Goal: Information Seeking & Learning: Check status

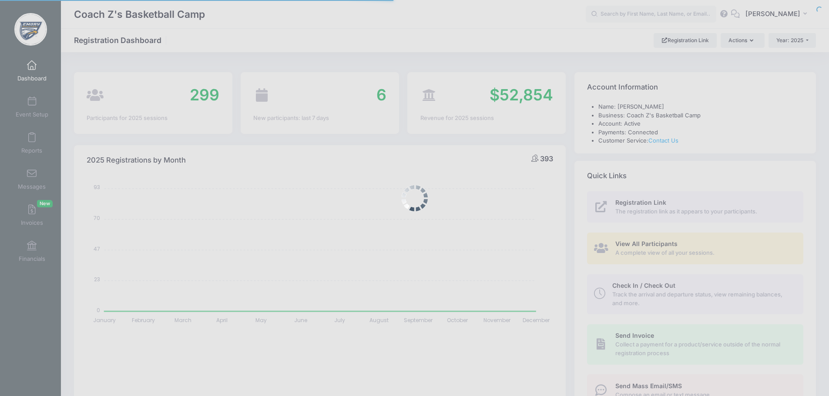
select select
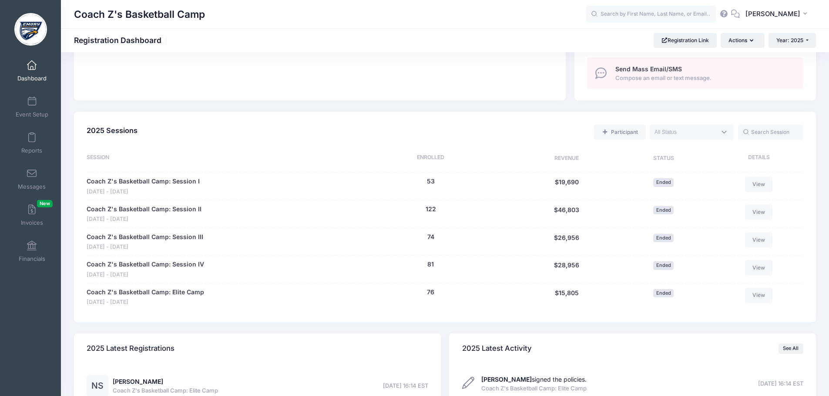
scroll to position [315, 0]
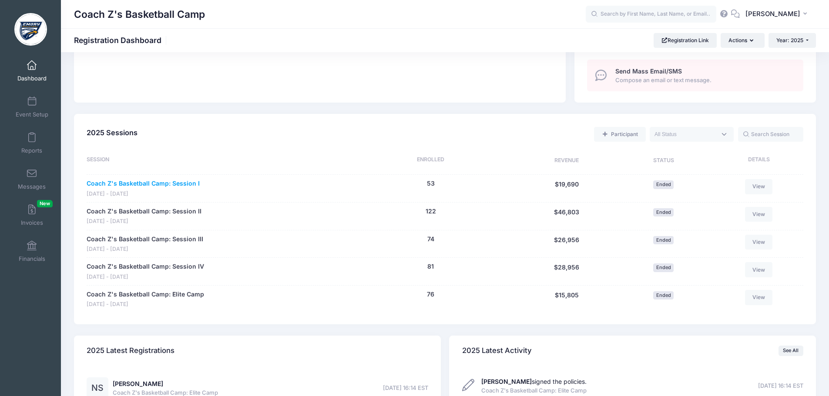
click at [156, 182] on link "Coach Z's Basketball Camp: Session I" at bounding box center [143, 183] width 113 height 9
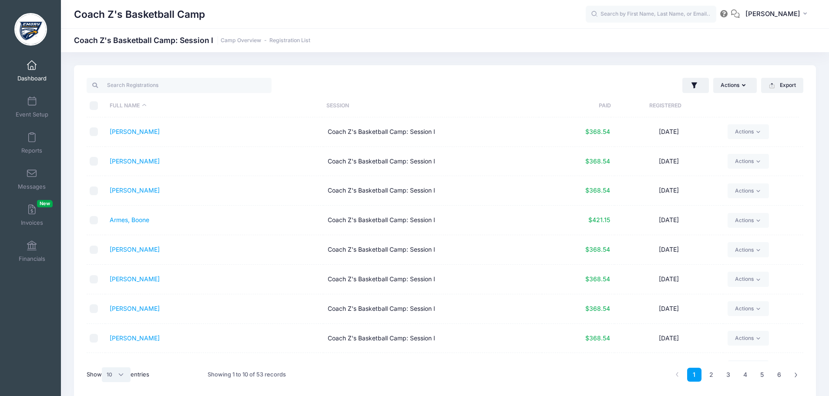
click at [121, 375] on select "All 10 25 50" at bounding box center [116, 375] width 29 height 15
select select "50"
click at [103, 368] on select "All 10 25 50" at bounding box center [116, 375] width 29 height 15
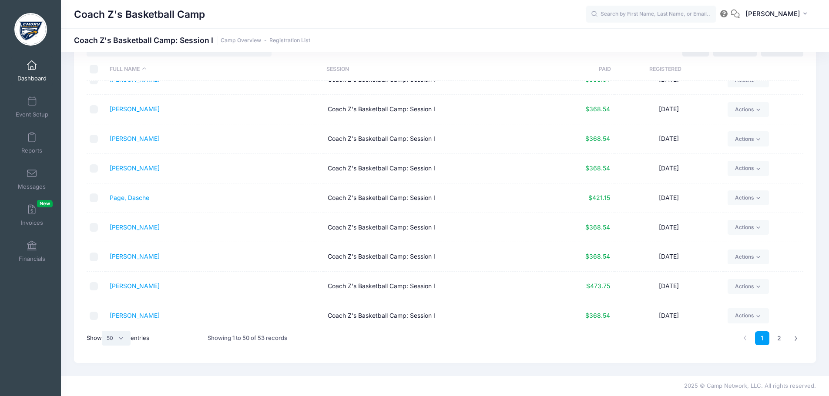
scroll to position [1231, 0]
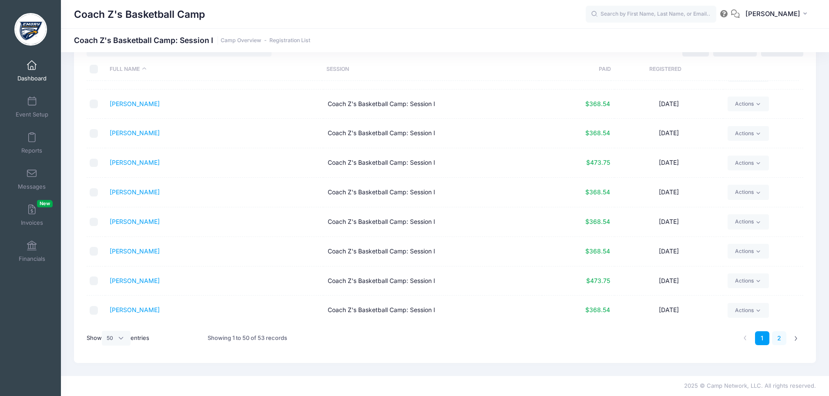
click at [778, 339] on link "2" at bounding box center [779, 339] width 14 height 14
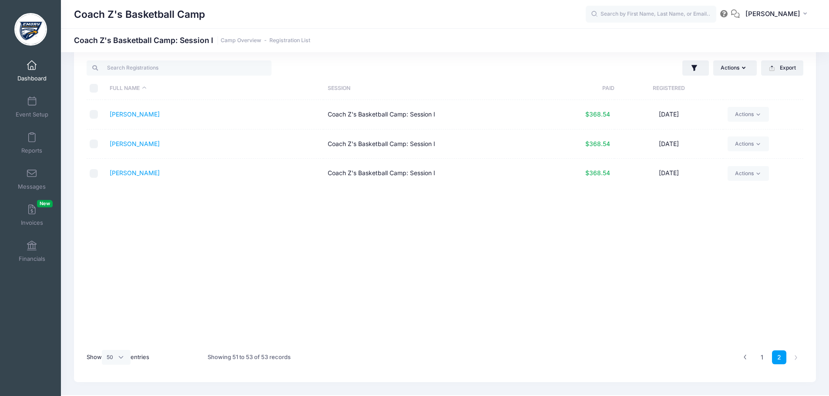
scroll to position [0, 0]
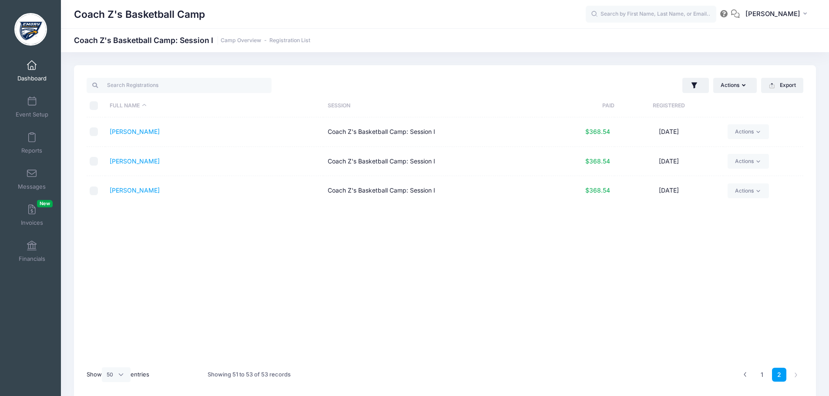
click at [32, 67] on span at bounding box center [32, 66] width 0 height 10
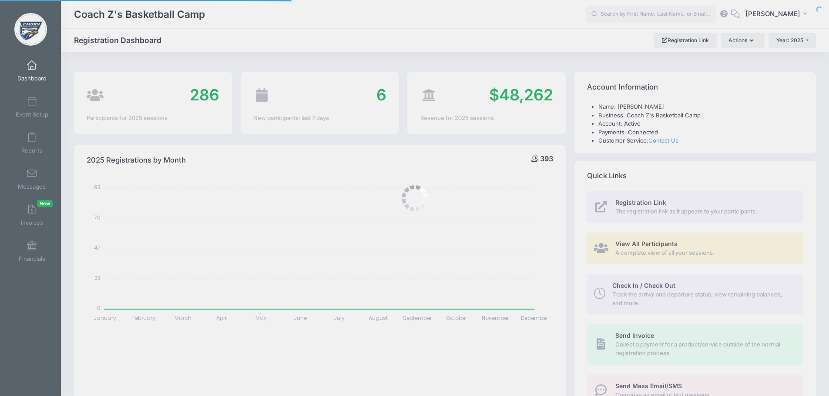
select select
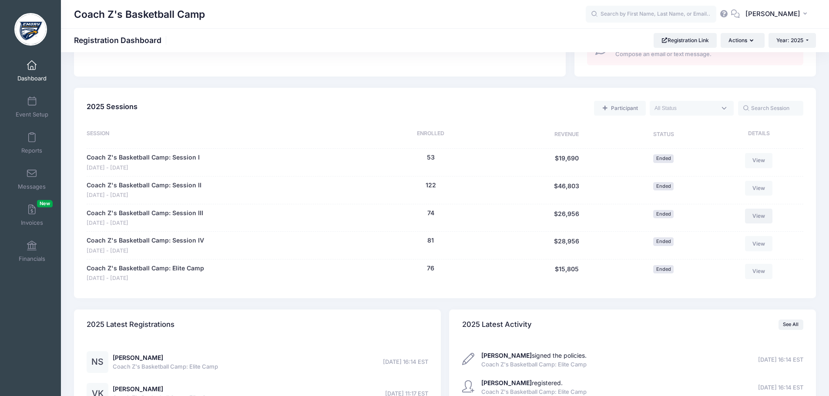
scroll to position [347, 0]
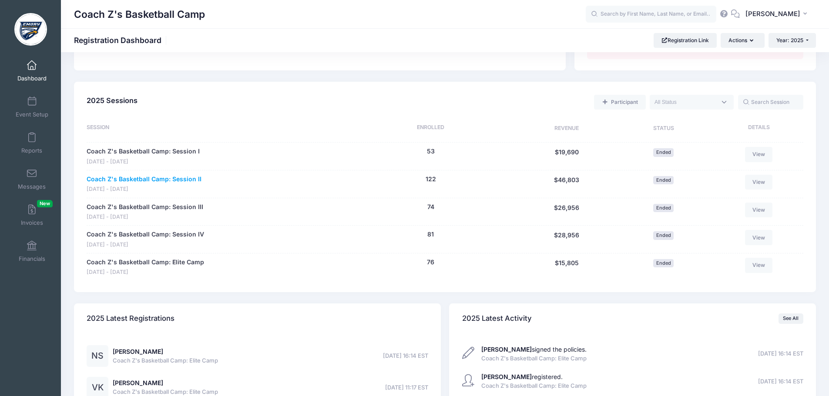
click at [182, 179] on link "Coach Z's Basketball Camp: Session II" at bounding box center [144, 179] width 115 height 9
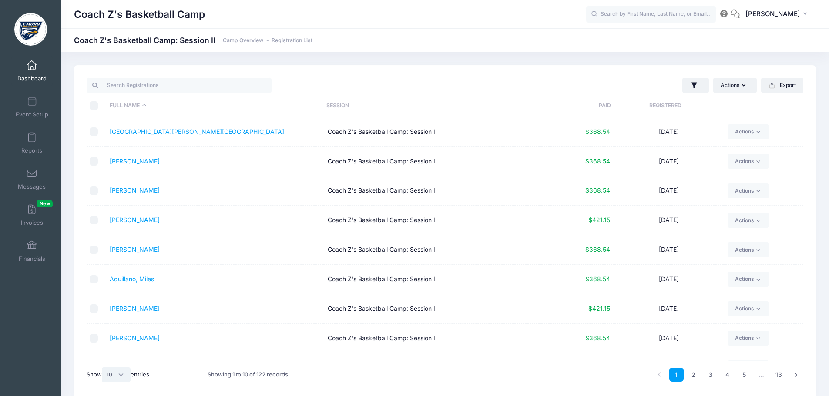
click at [124, 376] on select "All 10 25 50" at bounding box center [116, 375] width 29 height 15
select select "50"
click at [103, 368] on select "All 10 25 50" at bounding box center [116, 375] width 29 height 15
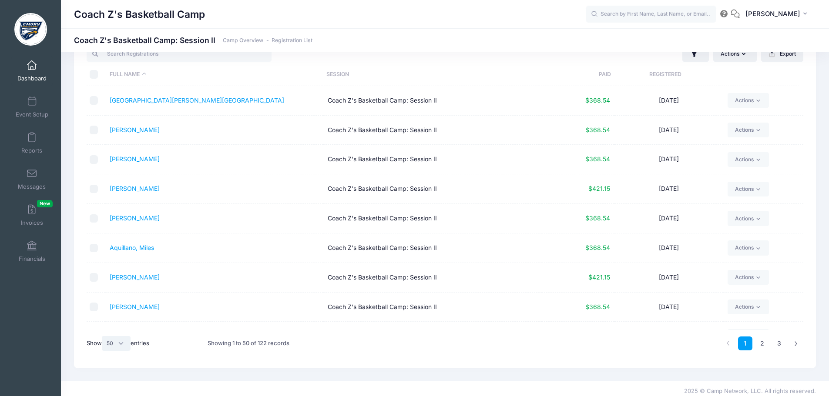
scroll to position [37, 0]
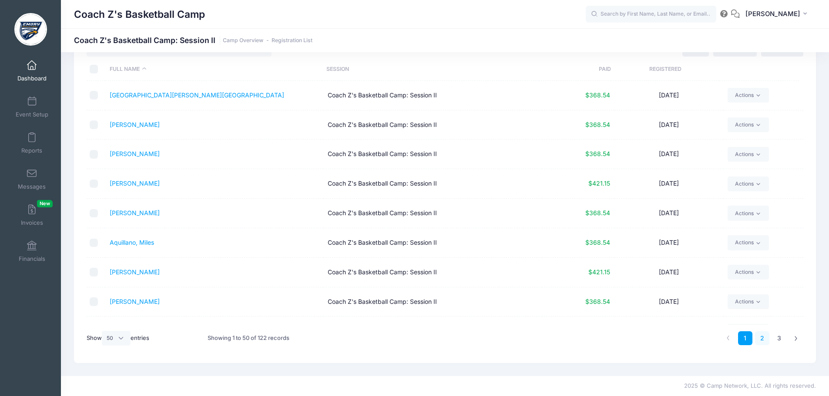
click at [762, 339] on link "2" at bounding box center [762, 339] width 14 height 14
click at [781, 341] on link "3" at bounding box center [779, 339] width 14 height 14
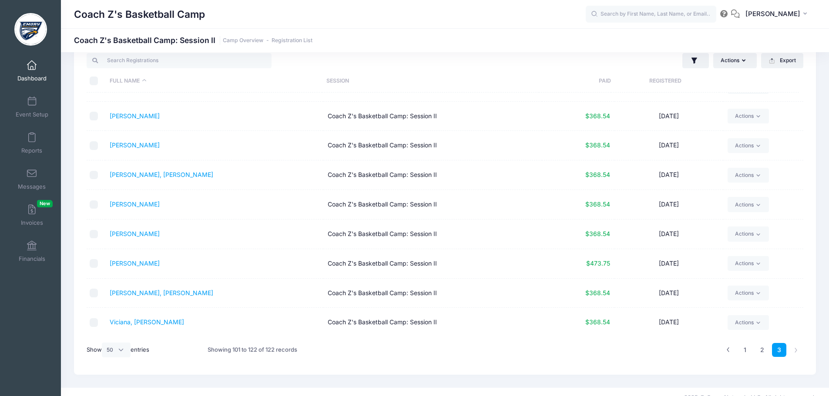
scroll to position [0, 0]
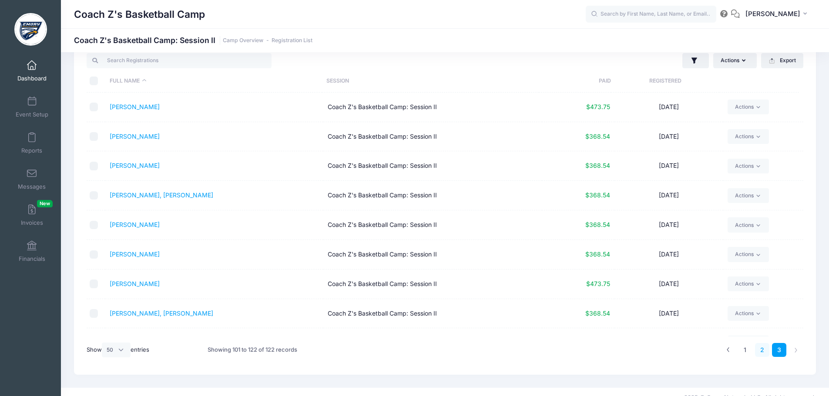
click at [760, 352] on link "2" at bounding box center [762, 350] width 14 height 14
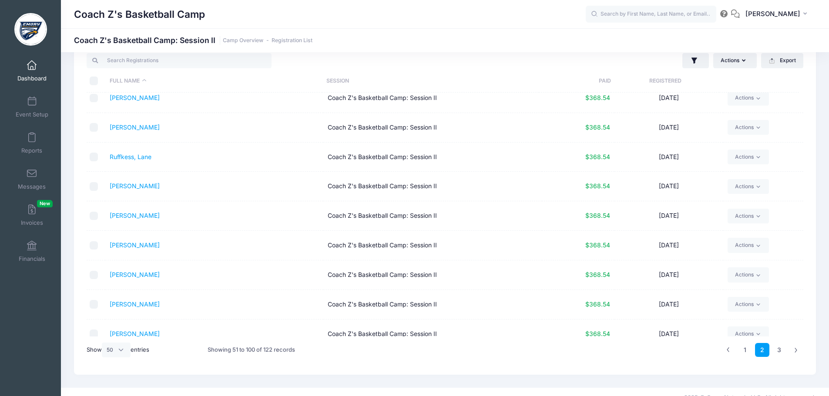
scroll to position [1231, 0]
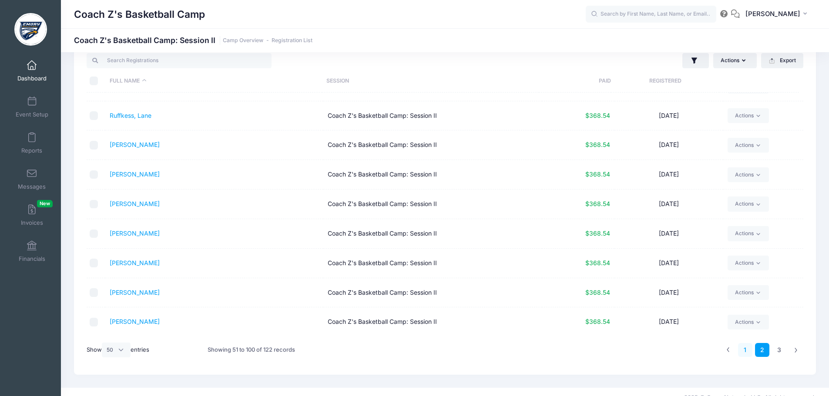
click at [745, 352] on link "1" at bounding box center [745, 350] width 14 height 14
click at [764, 353] on link "2" at bounding box center [762, 350] width 14 height 14
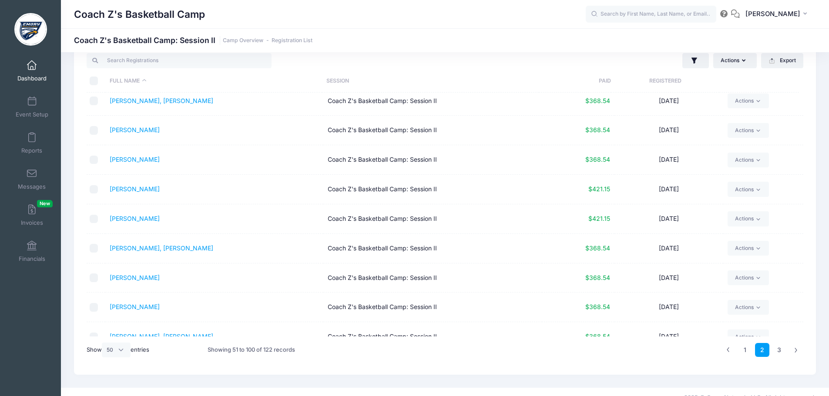
scroll to position [0, 0]
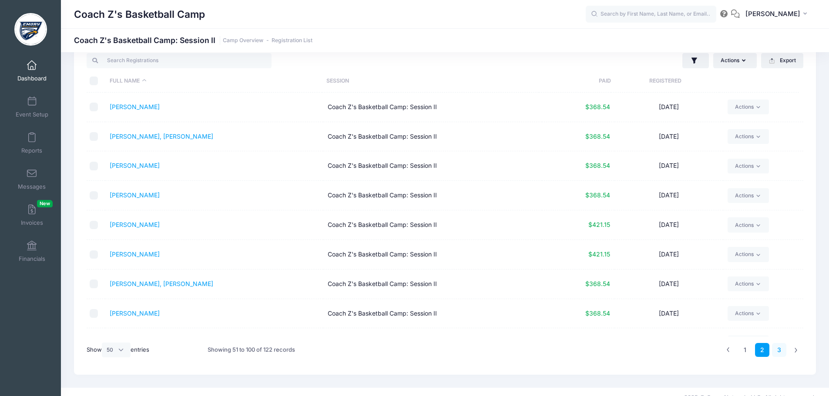
click at [778, 354] on link "3" at bounding box center [779, 350] width 14 height 14
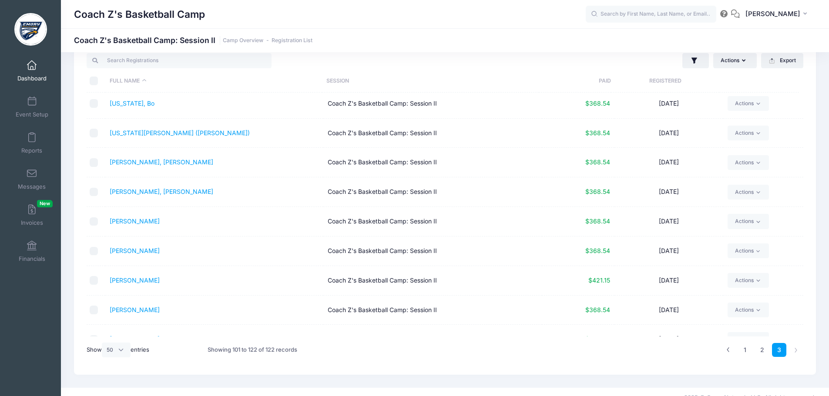
scroll to position [405, 0]
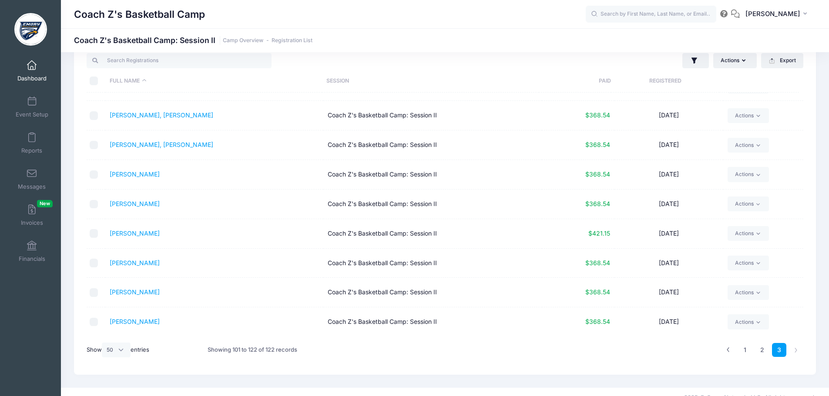
click at [32, 65] on span at bounding box center [32, 66] width 0 height 10
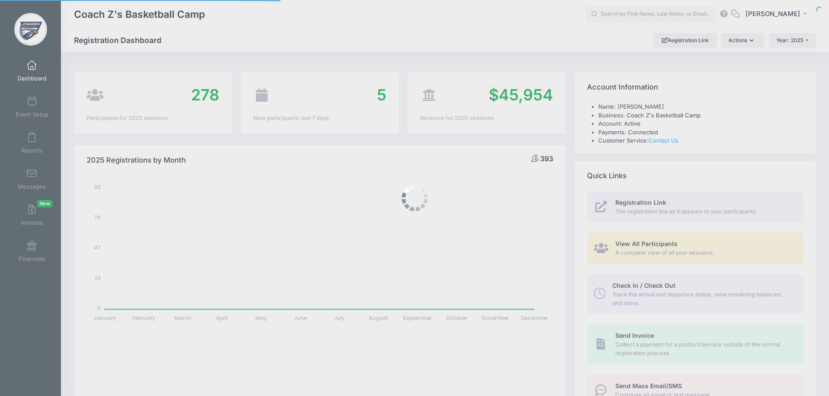
select select
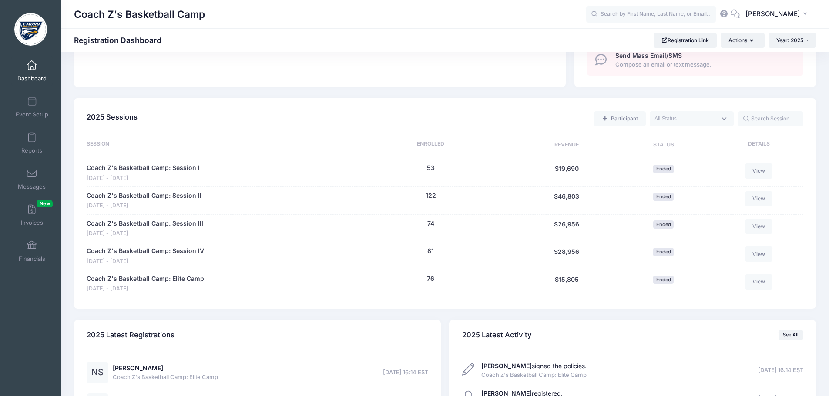
scroll to position [332, 0]
click at [179, 222] on link "Coach Z's Basketball Camp: Session III" at bounding box center [145, 222] width 117 height 9
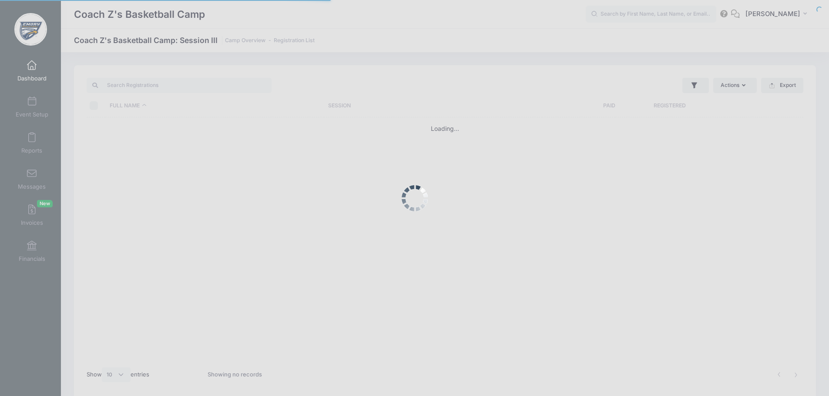
select select "10"
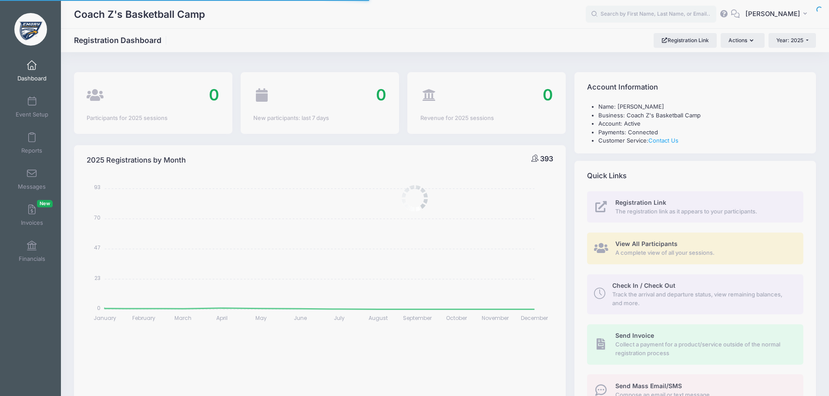
select select
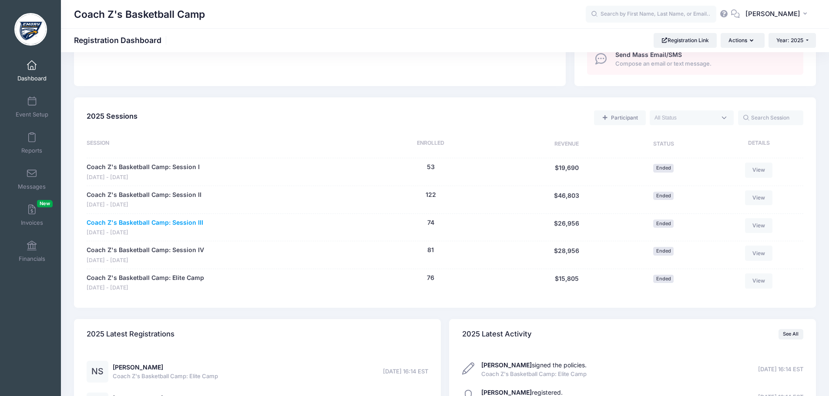
click at [116, 221] on link "Coach Z's Basketball Camp: Session III" at bounding box center [145, 222] width 117 height 9
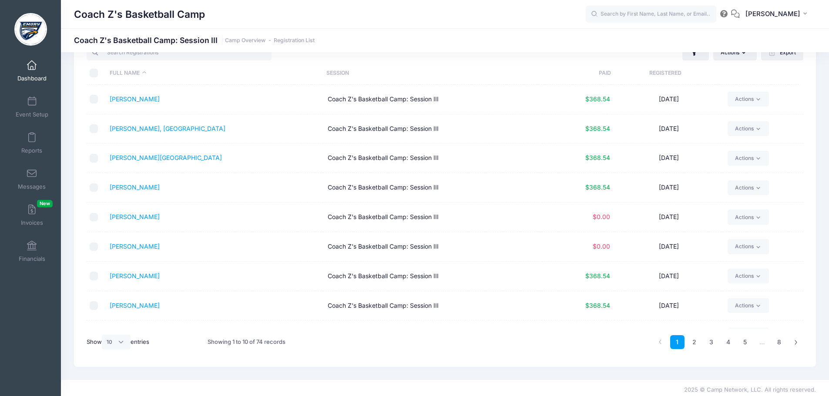
scroll to position [37, 0]
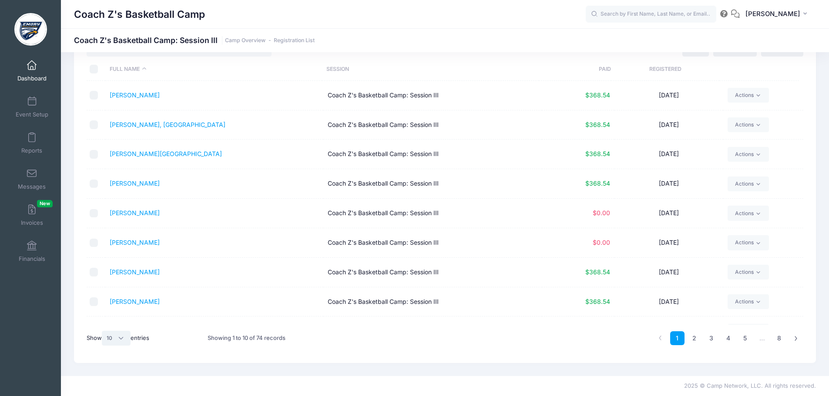
click at [123, 339] on select "All 10 25 50" at bounding box center [116, 338] width 29 height 15
select select "50"
click at [103, 331] on select "All 10 25 50" at bounding box center [116, 338] width 29 height 15
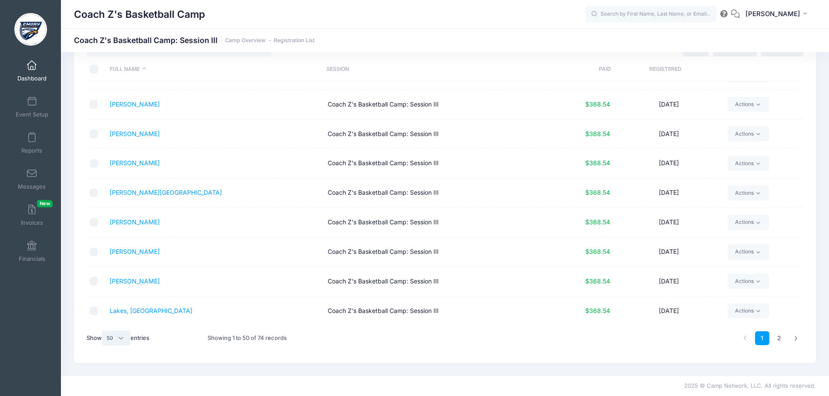
scroll to position [1231, 0]
click at [778, 336] on link "2" at bounding box center [779, 339] width 14 height 14
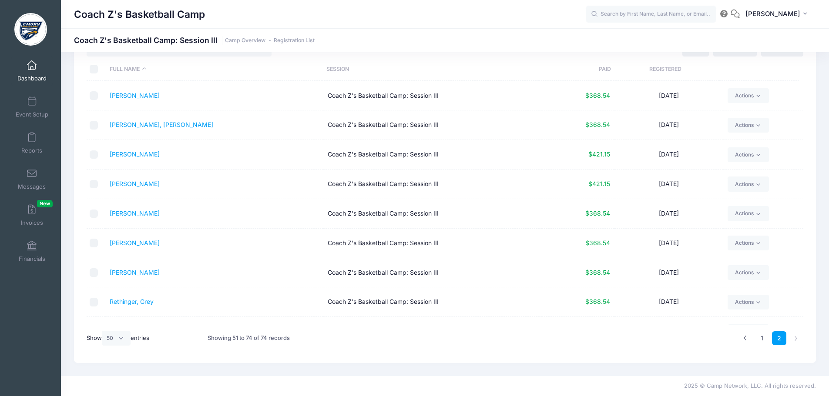
scroll to position [0, 0]
click at [32, 65] on span at bounding box center [32, 66] width 0 height 10
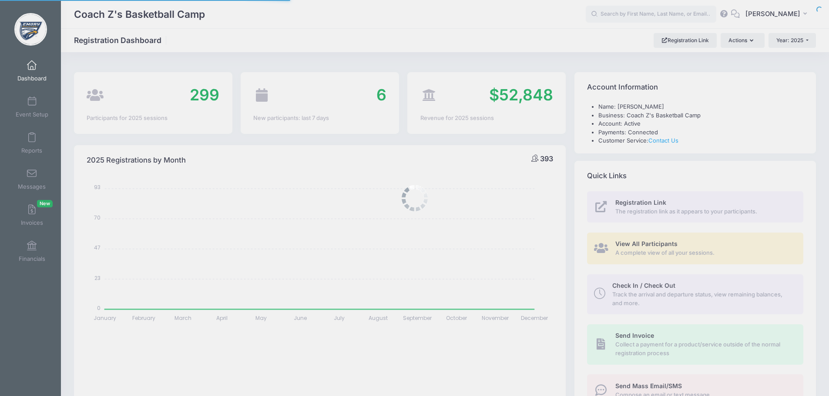
select select
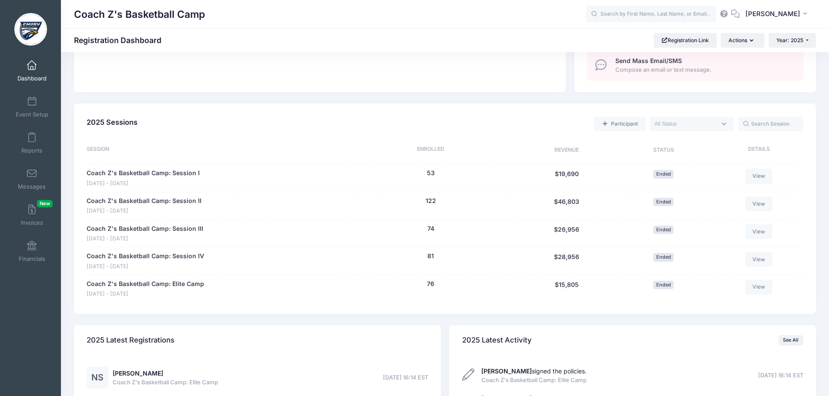
scroll to position [335, 0]
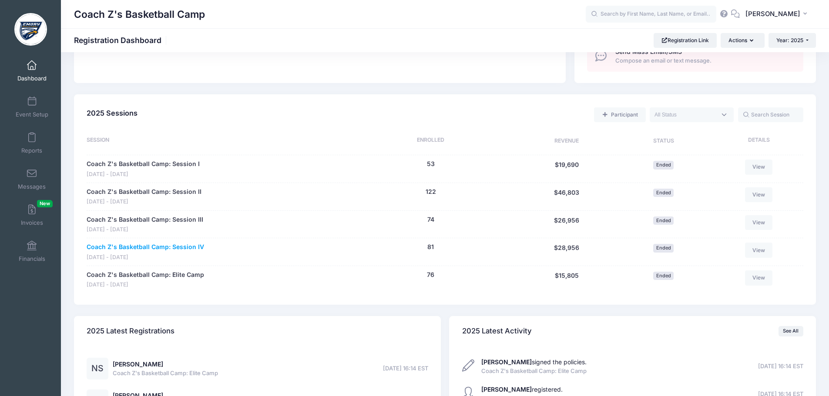
click at [174, 247] on link "Coach Z's Basketball Camp: Session IV" at bounding box center [146, 247] width 118 height 9
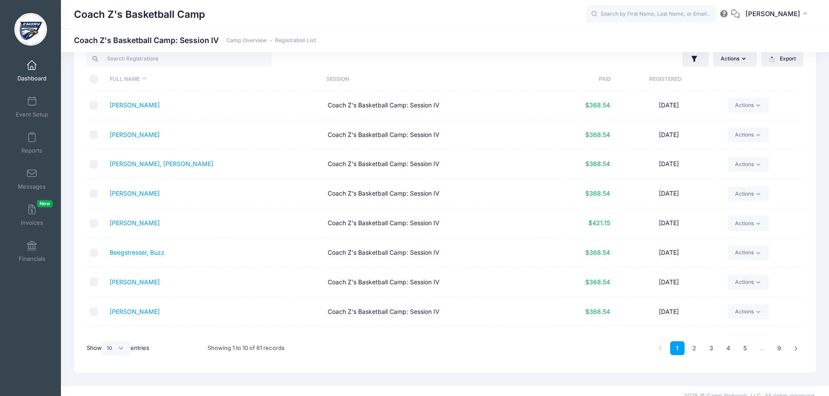
scroll to position [37, 0]
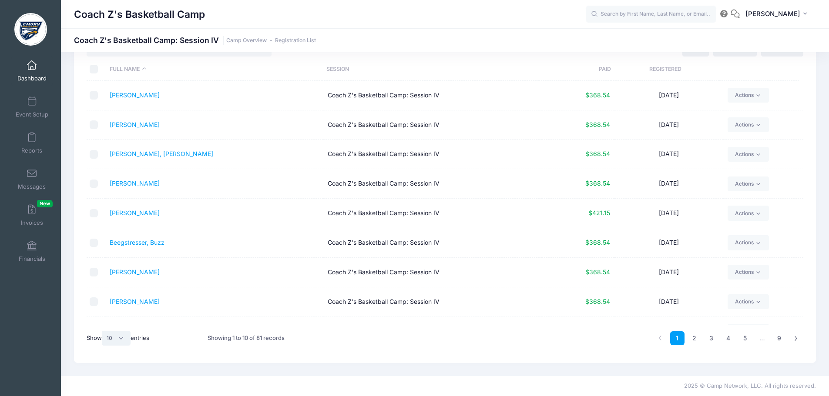
click at [122, 338] on select "All 10 25 50" at bounding box center [116, 338] width 29 height 15
select select "50"
click at [103, 331] on select "All 10 25 50" at bounding box center [116, 338] width 29 height 15
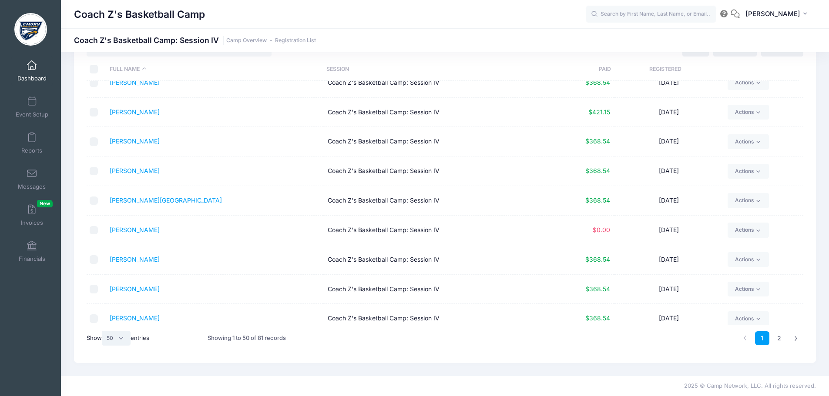
scroll to position [1231, 0]
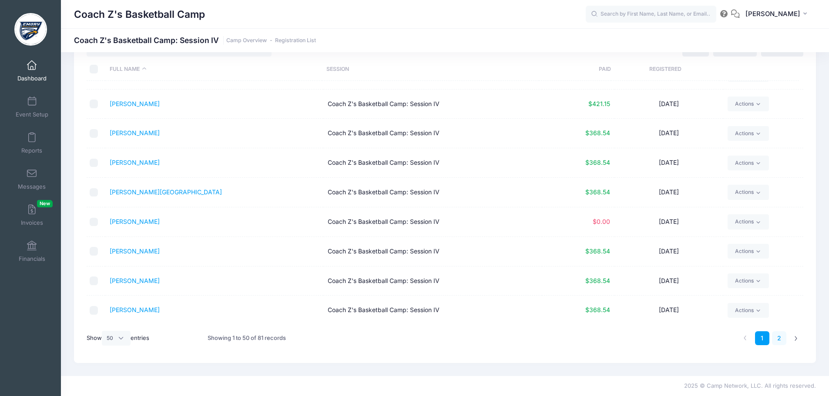
click at [779, 339] on link "2" at bounding box center [779, 339] width 14 height 14
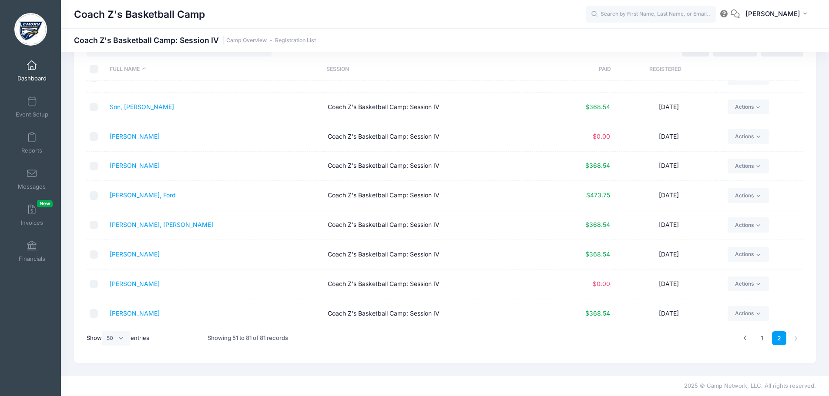
scroll to position [671, 0]
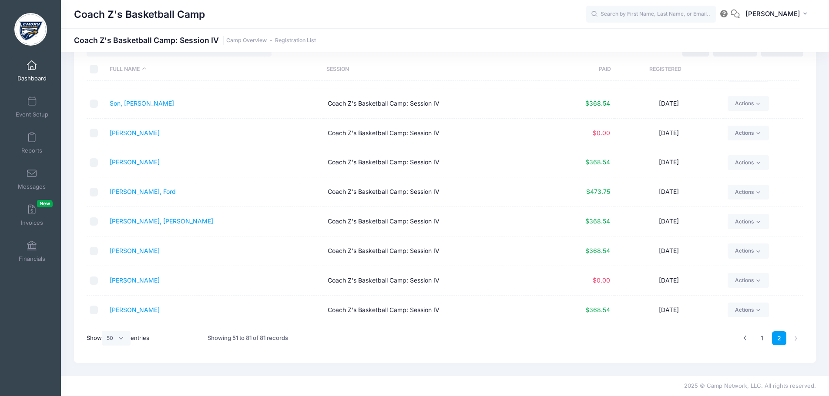
click at [32, 68] on span at bounding box center [32, 66] width 0 height 10
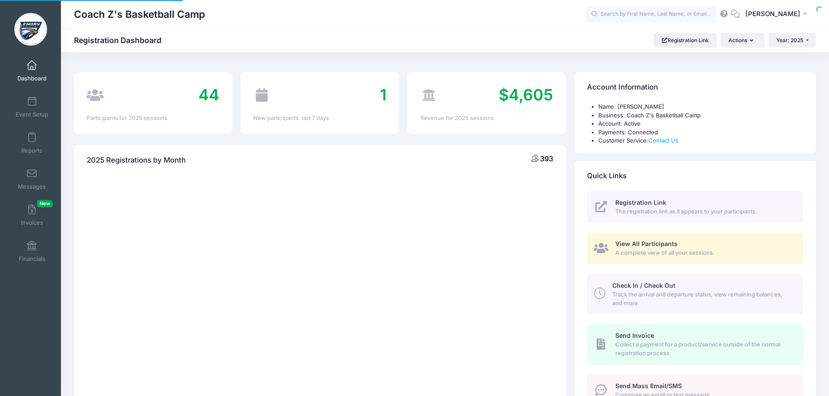
select select
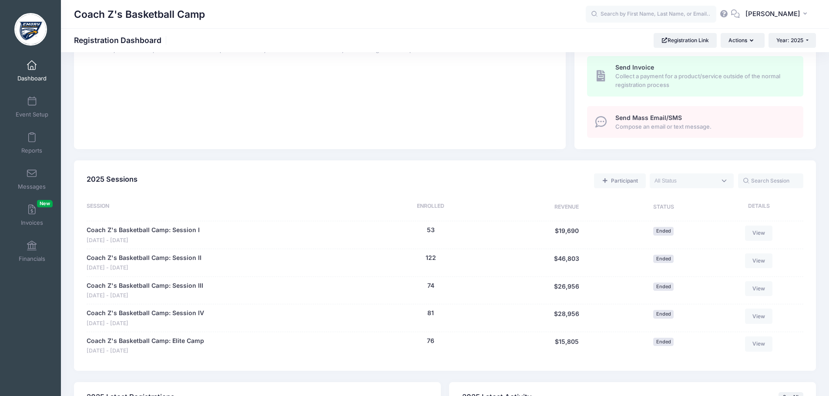
scroll to position [285, 0]
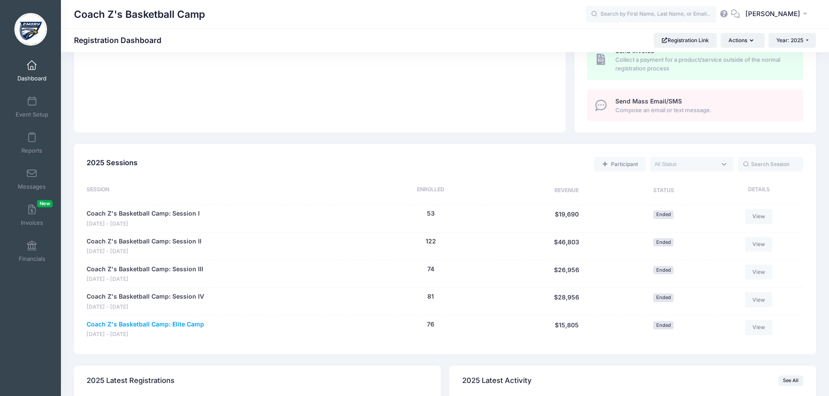
click at [164, 323] on link "Coach Z's Basketball Camp: Elite Camp" at bounding box center [146, 324] width 118 height 9
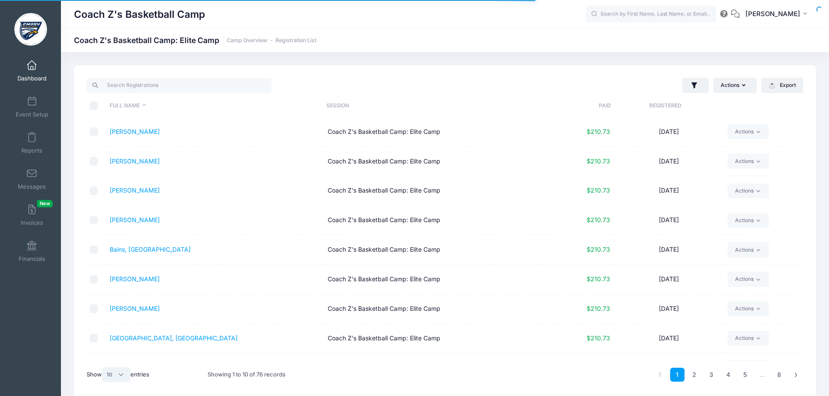
click at [122, 374] on select "All 10 25 50" at bounding box center [116, 375] width 29 height 15
select select "50"
click at [103, 368] on select "All 10 25 50" at bounding box center [116, 375] width 29 height 15
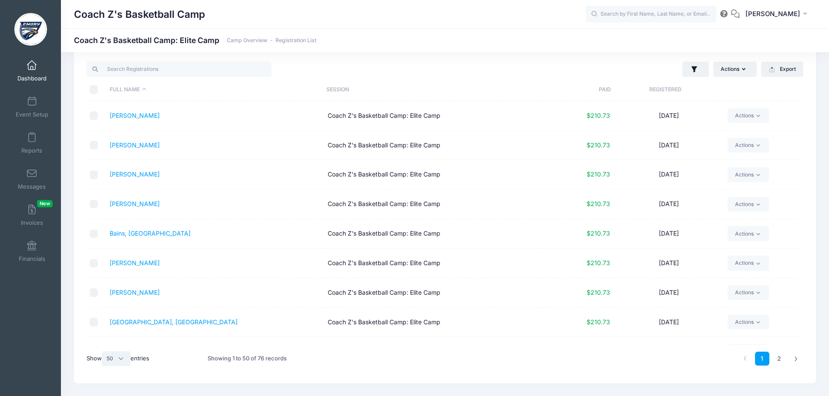
scroll to position [37, 0]
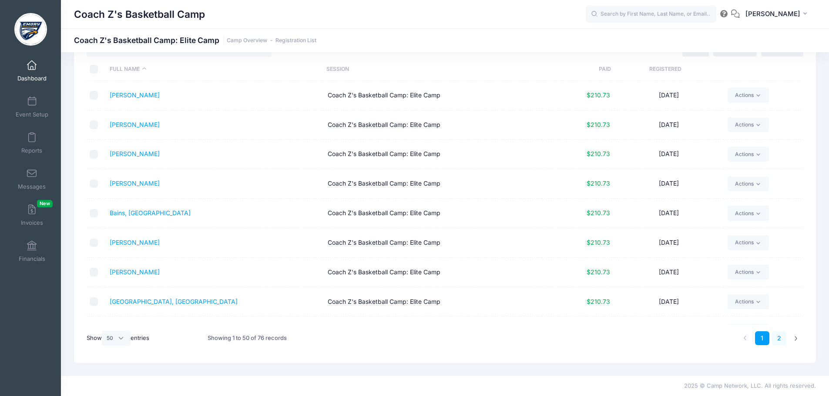
click at [779, 342] on link "2" at bounding box center [779, 339] width 14 height 14
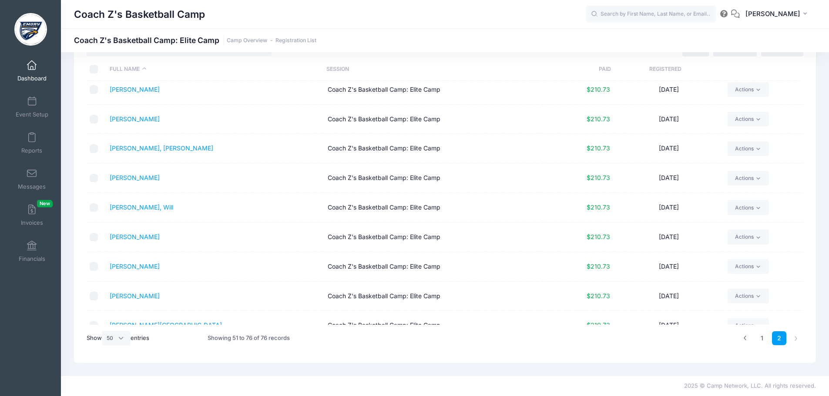
scroll to position [0, 0]
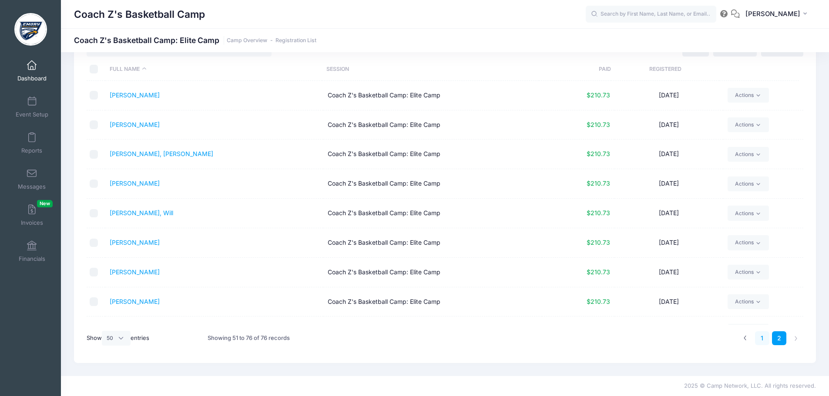
click at [762, 339] on link "1" at bounding box center [762, 339] width 14 height 14
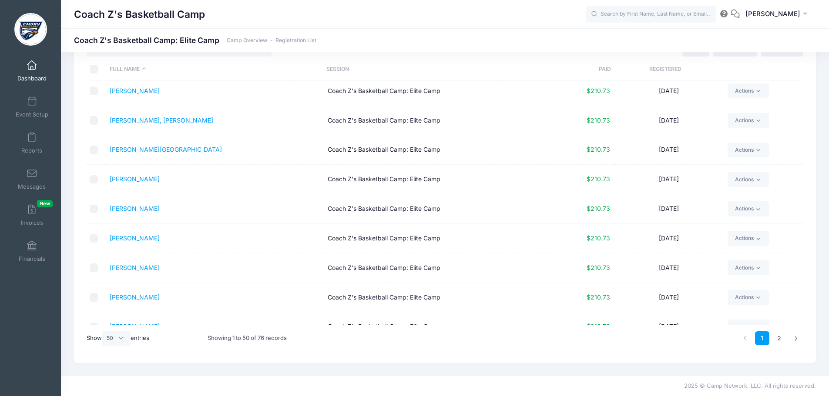
scroll to position [1231, 0]
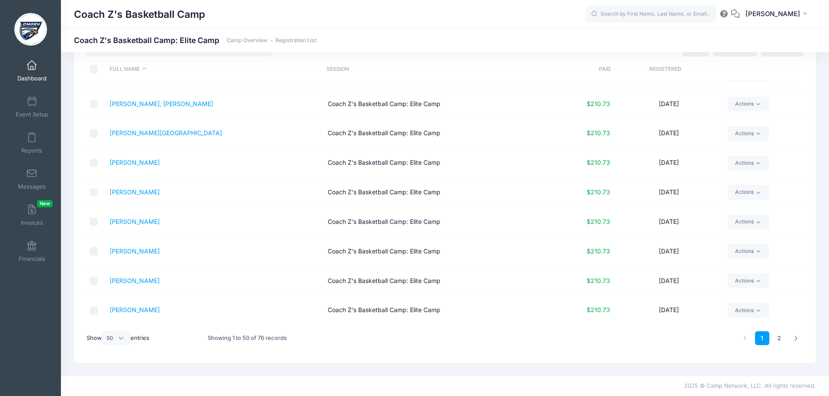
click at [32, 69] on span at bounding box center [32, 66] width 0 height 10
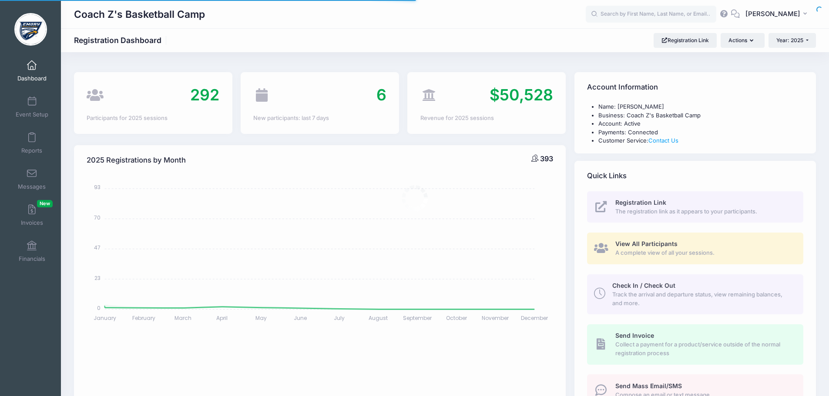
select select
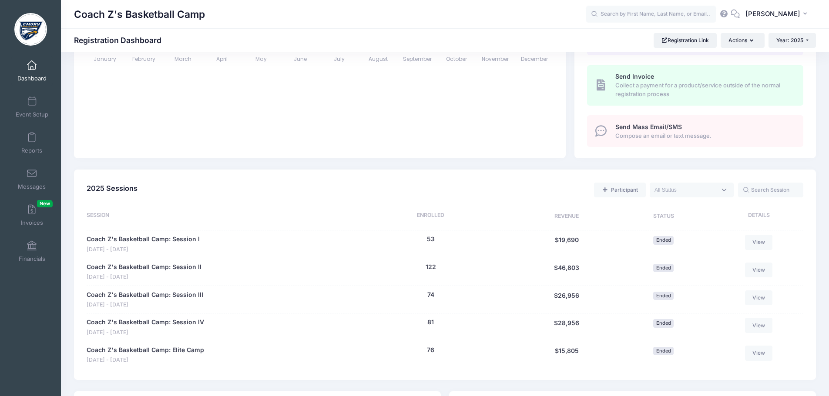
scroll to position [263, 0]
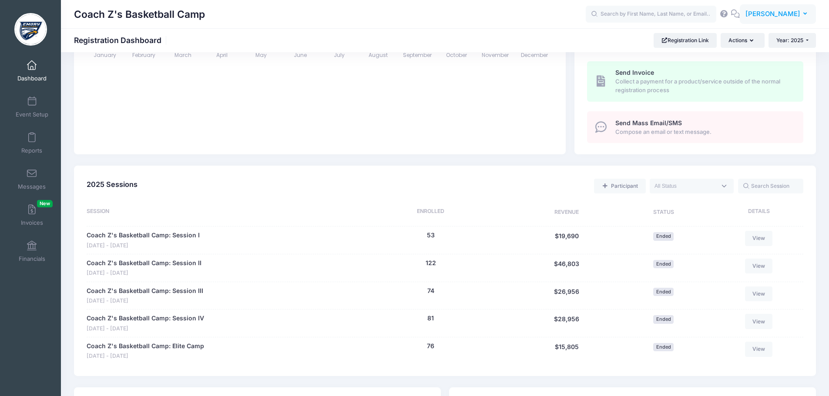
click at [783, 15] on span "[PERSON_NAME]" at bounding box center [773, 14] width 55 height 10
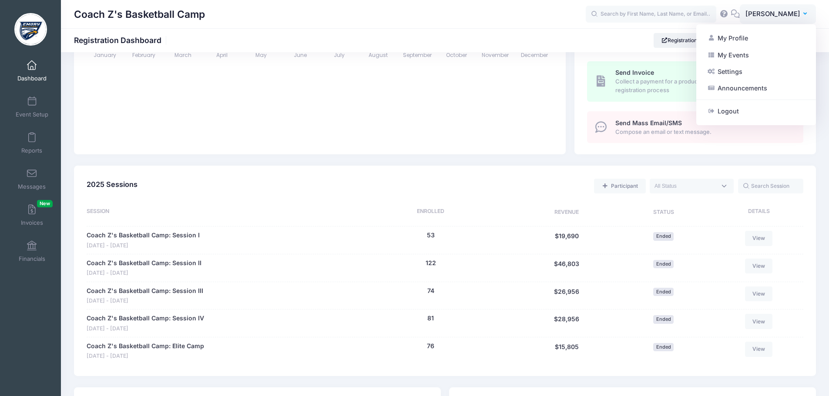
drag, startPoint x: 732, startPoint y: 107, endPoint x: 556, endPoint y: 58, distance: 183.0
click at [732, 107] on link "Logout" at bounding box center [756, 111] width 106 height 17
